Goal: Book appointment/travel/reservation

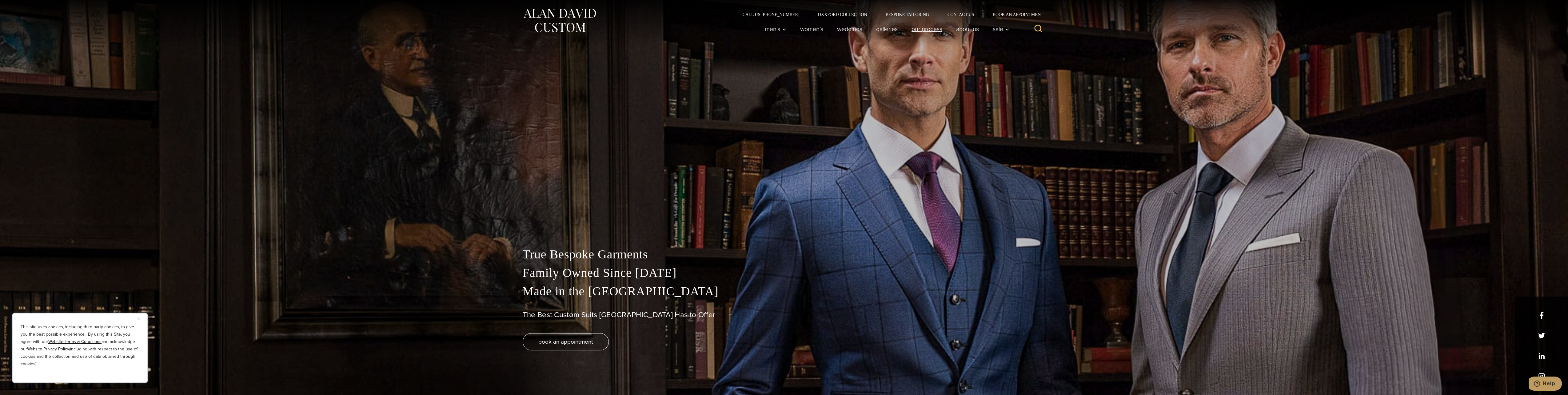
click at [935, 30] on link "Our Process" at bounding box center [927, 29] width 45 height 12
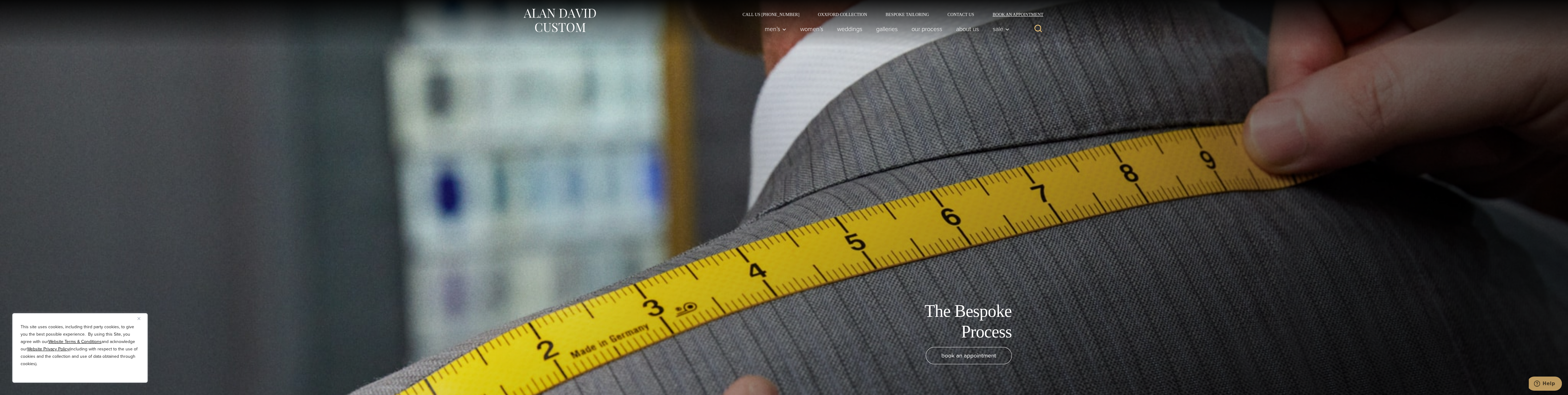
click at [1001, 12] on link "Book an Appointment" at bounding box center [1014, 14] width 62 height 5
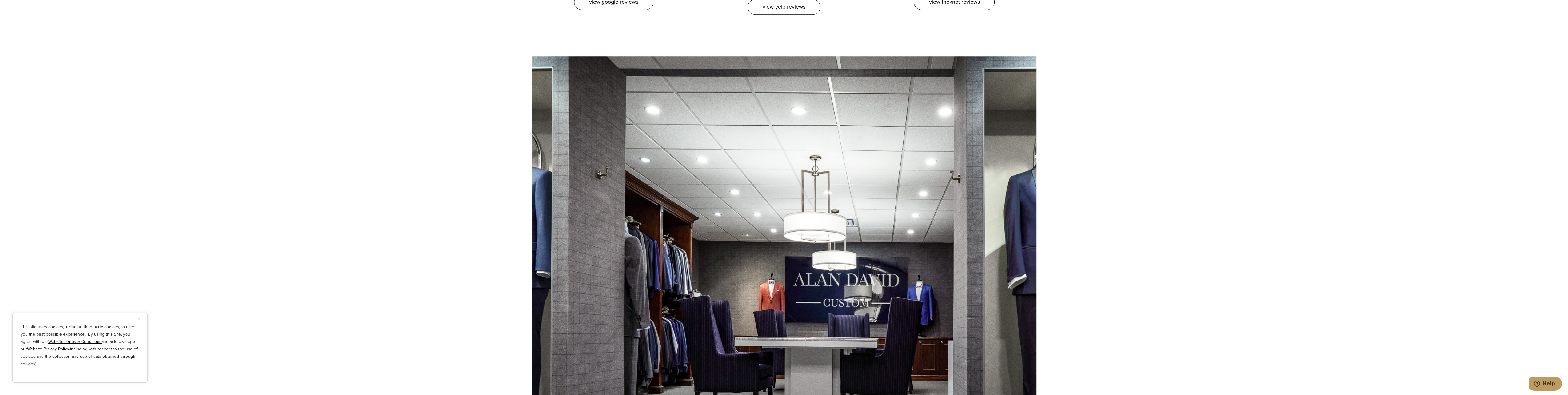
scroll to position [1076, 0]
